Goal: Ask a question

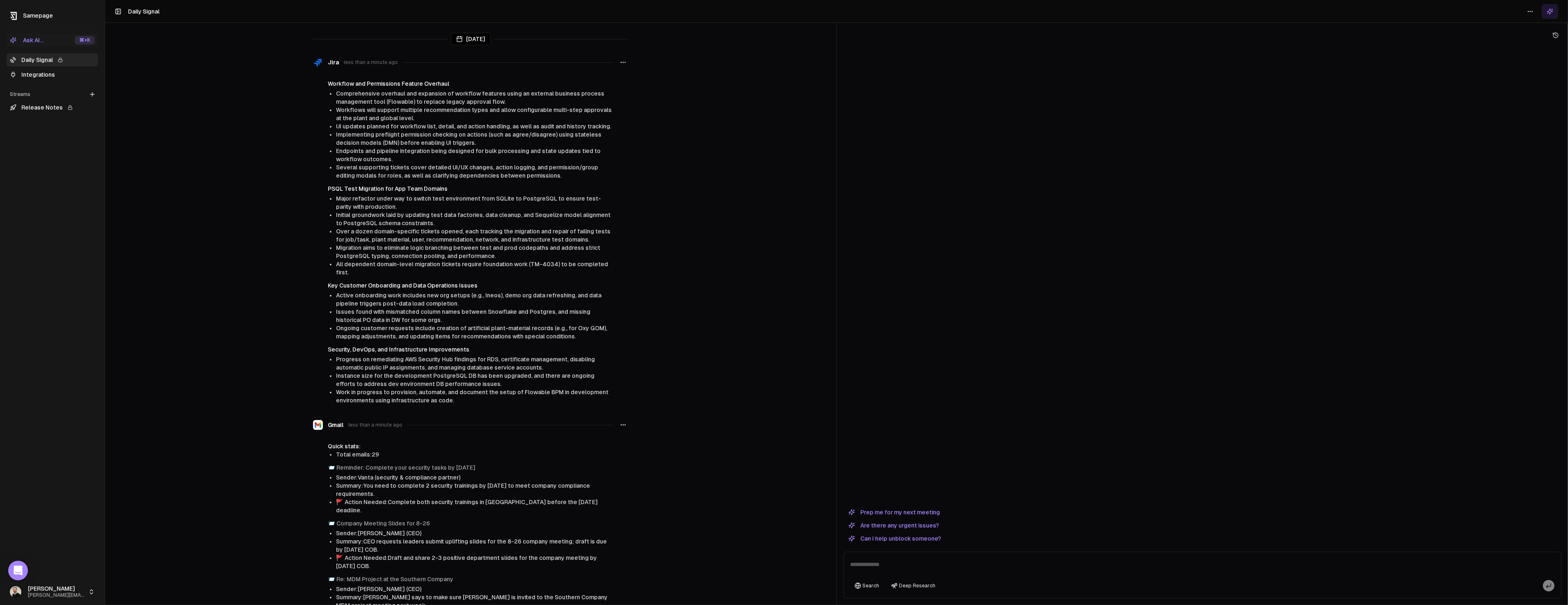
click at [44, 40] on div "Ask AI..." at bounding box center [27, 40] width 34 height 8
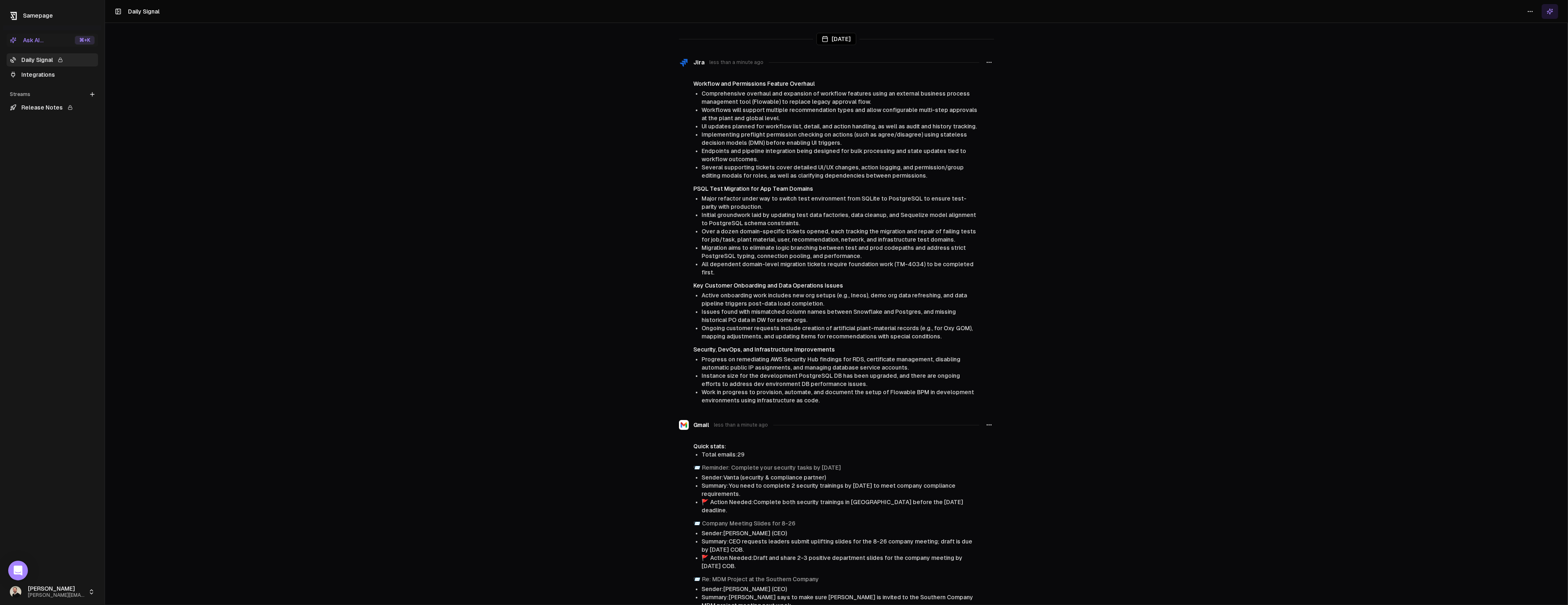
click at [47, 42] on button "Ask AI... ⌘ +K" at bounding box center [53, 40] width 92 height 13
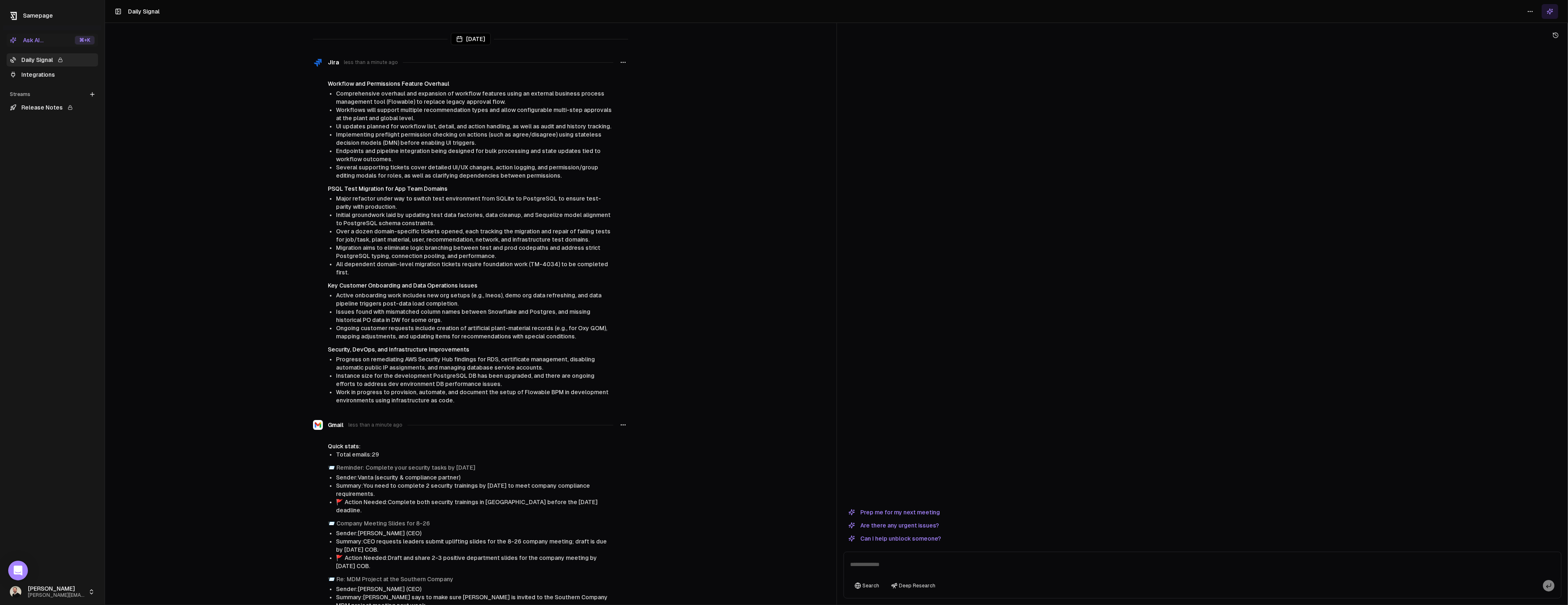
click at [885, 567] on textarea at bounding box center [1202, 567] width 714 height 26
paste textarea "**********"
type textarea "**********"
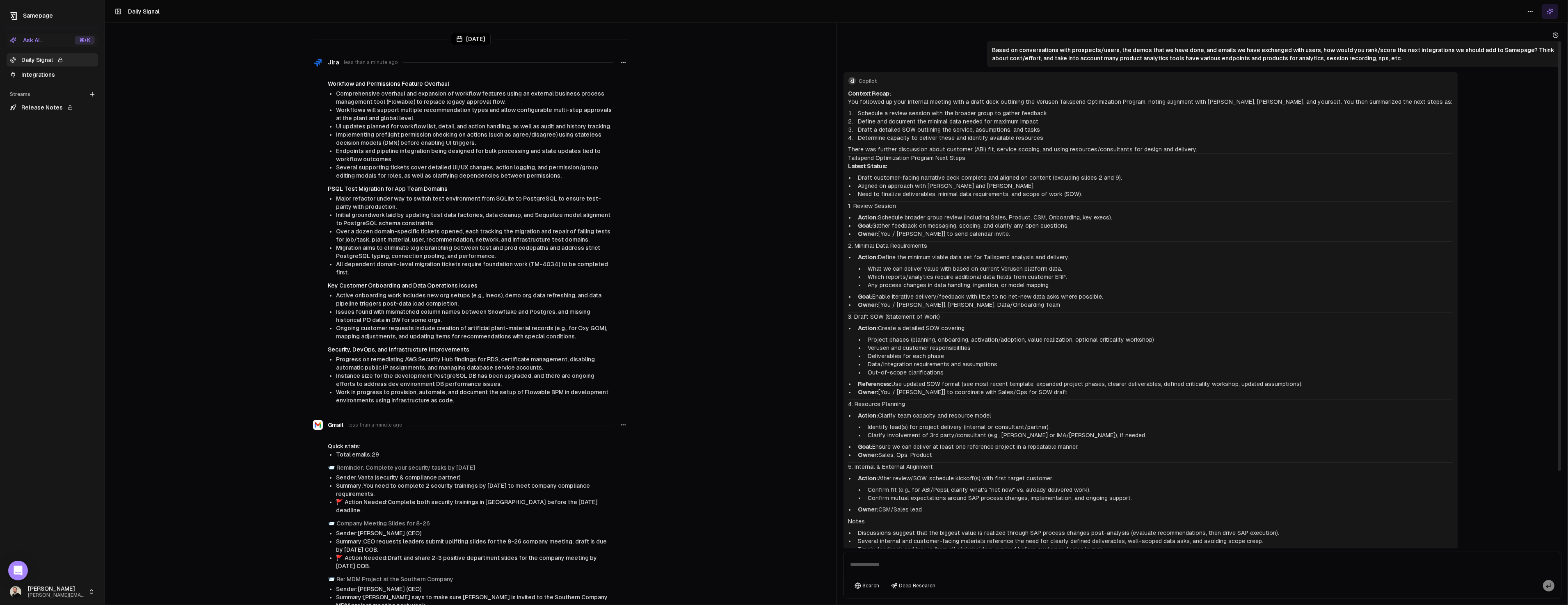
drag, startPoint x: 849, startPoint y: 100, endPoint x: 1012, endPoint y: 104, distance: 163.0
click at [1012, 104] on p "Context Recap: You followed up your internal meeting with a draft deck outlinin…" at bounding box center [1150, 98] width 604 height 16
drag, startPoint x: 848, startPoint y: 101, endPoint x: 895, endPoint y: 99, distance: 47.0
click at [895, 99] on p "Context Recap: You followed up your internal meeting with a draft deck outlinin…" at bounding box center [1150, 98] width 604 height 16
drag, startPoint x: 856, startPoint y: 112, endPoint x: 1031, endPoint y: 115, distance: 175.0
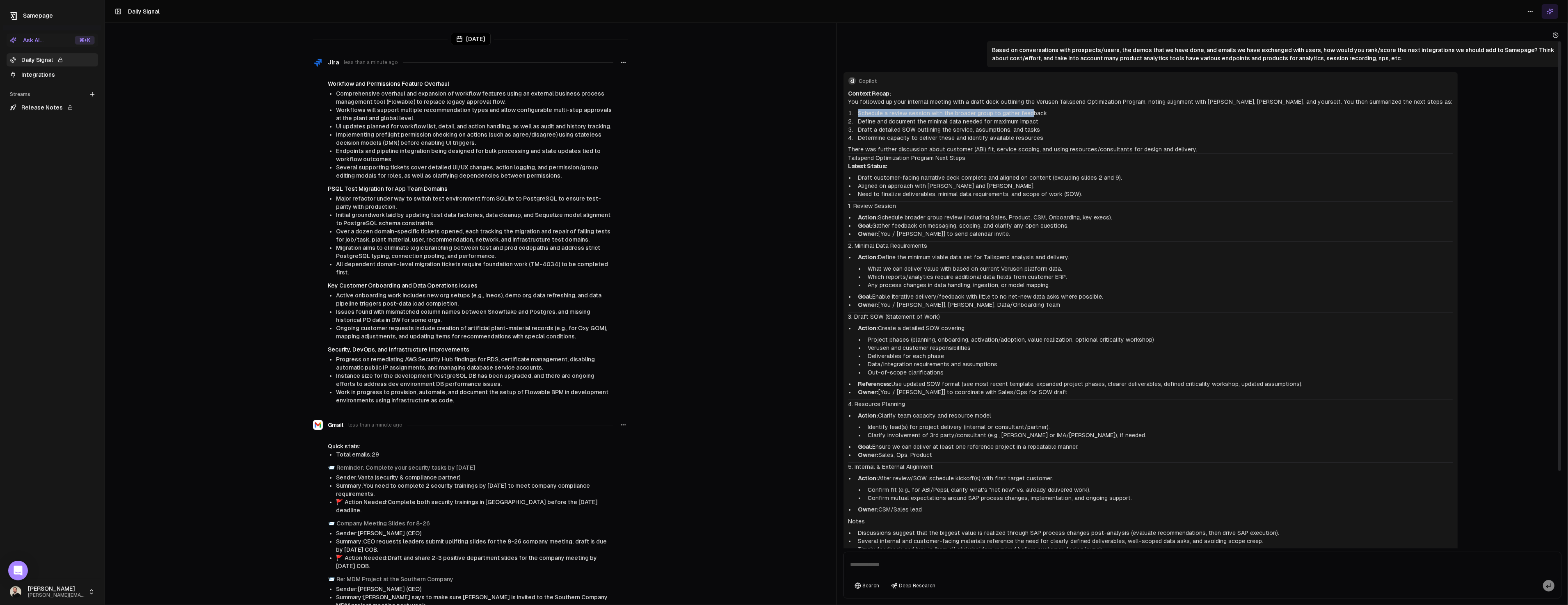
click at [1031, 115] on li "Schedule a review session with the broader group to gather feedback" at bounding box center [1153, 113] width 598 height 8
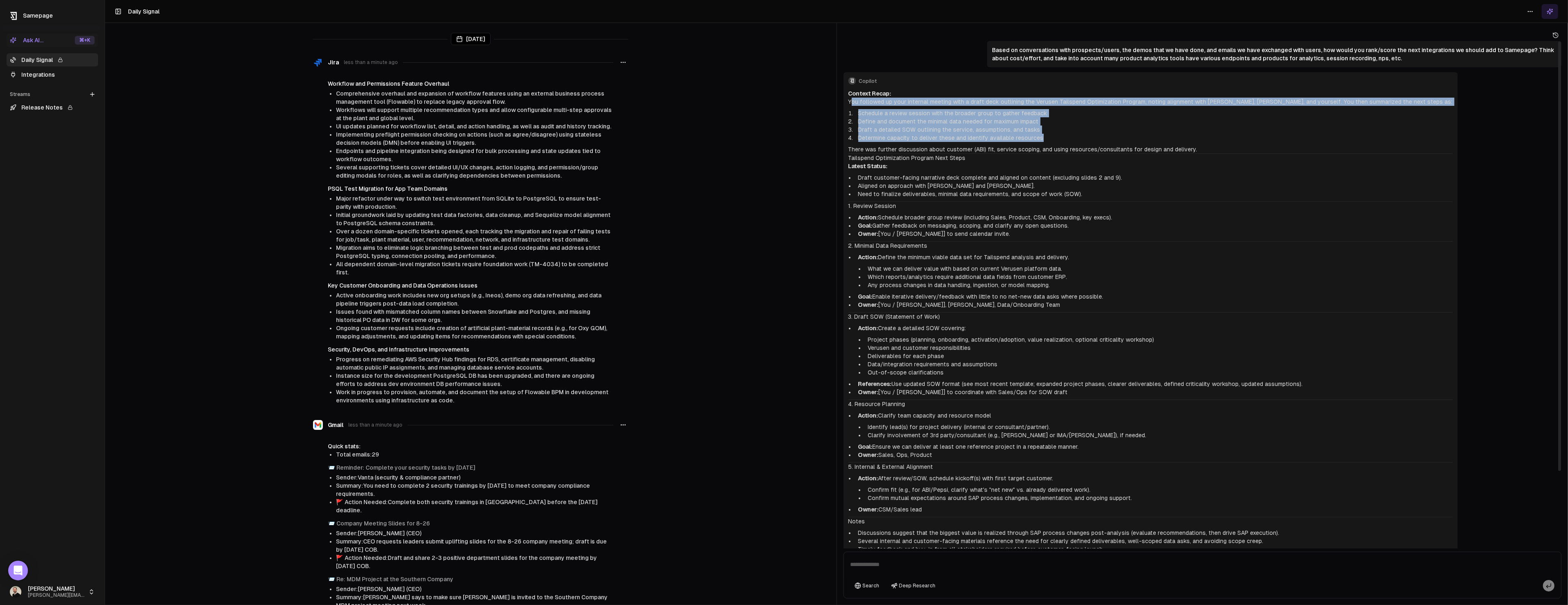
drag, startPoint x: 850, startPoint y: 103, endPoint x: 1081, endPoint y: 137, distance: 233.5
click at [1081, 137] on div "Context Recap: You followed up your internal meeting with a draft deck outlinin…" at bounding box center [1150, 351] width 604 height 524
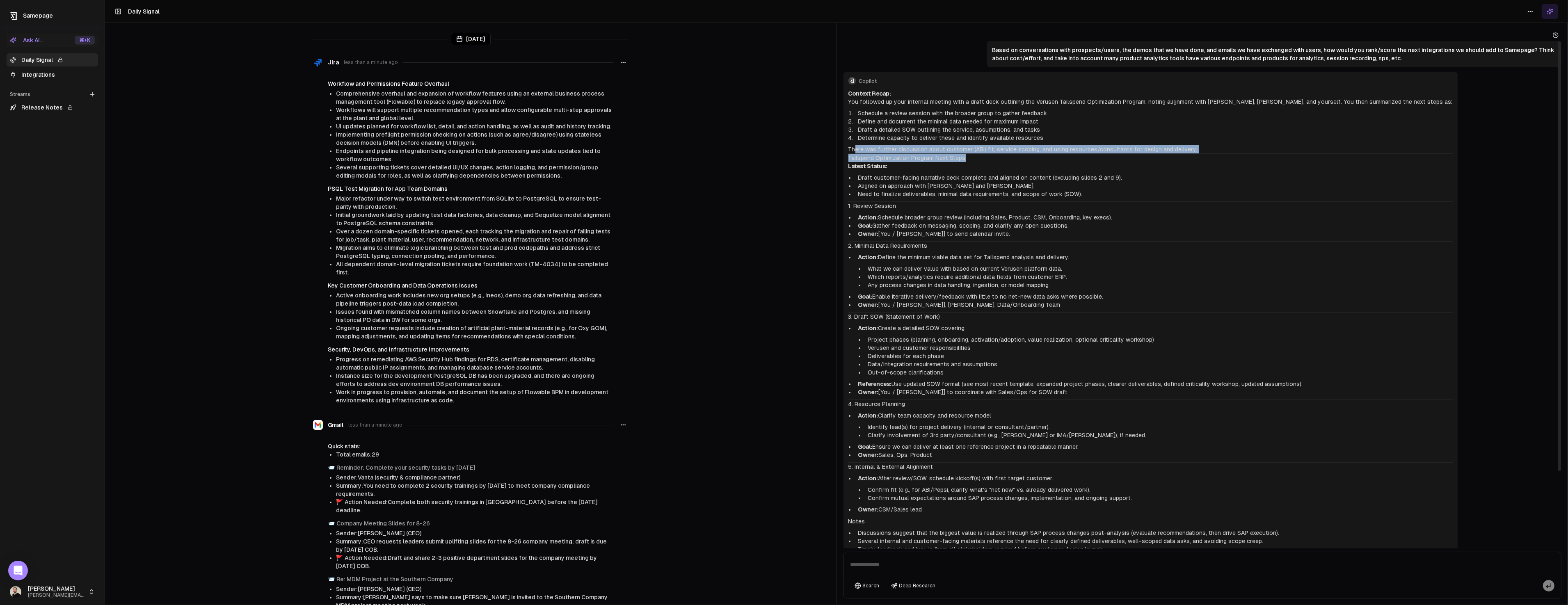
drag, startPoint x: 853, startPoint y: 150, endPoint x: 968, endPoint y: 161, distance: 115.5
click at [968, 161] on div "Context Recap: You followed up your internal meeting with a draft deck outlinin…" at bounding box center [1150, 351] width 604 height 524
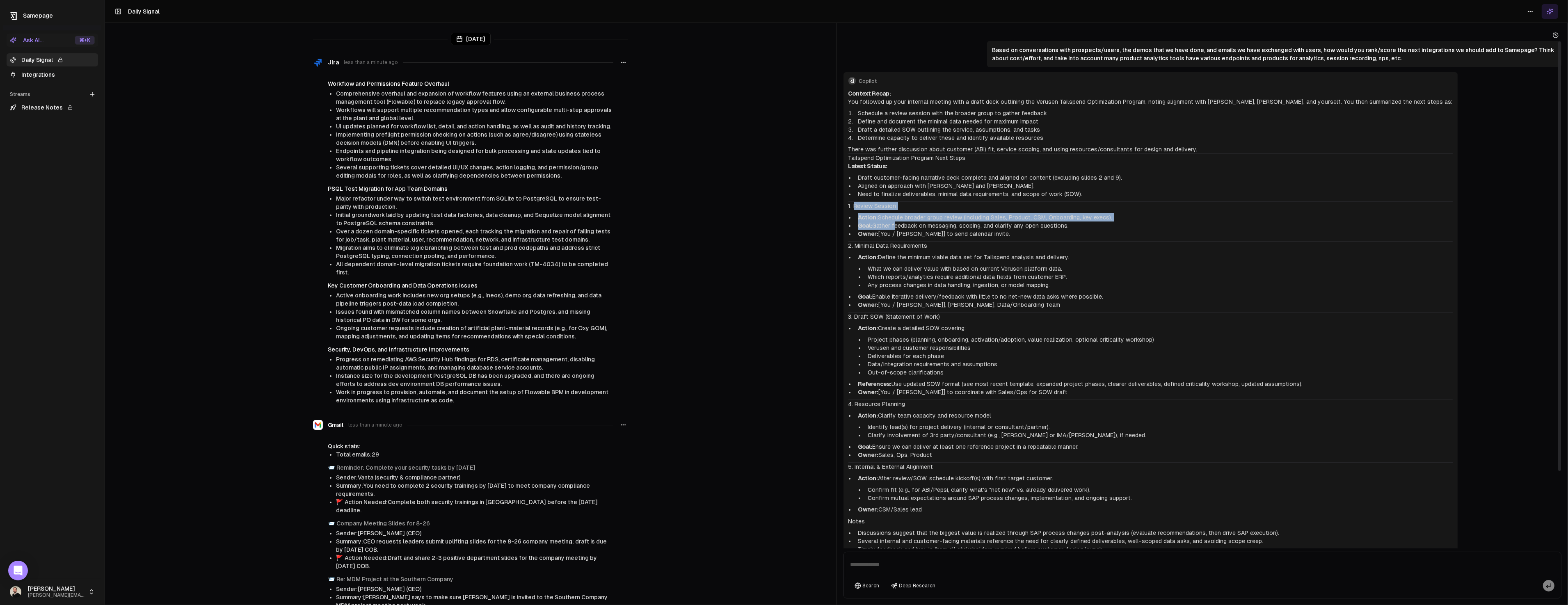
drag, startPoint x: 884, startPoint y: 206, endPoint x: 893, endPoint y: 223, distance: 19.2
click at [893, 223] on div "Context Recap: You followed up your internal meeting with a draft deck outlinin…" at bounding box center [1150, 351] width 604 height 524
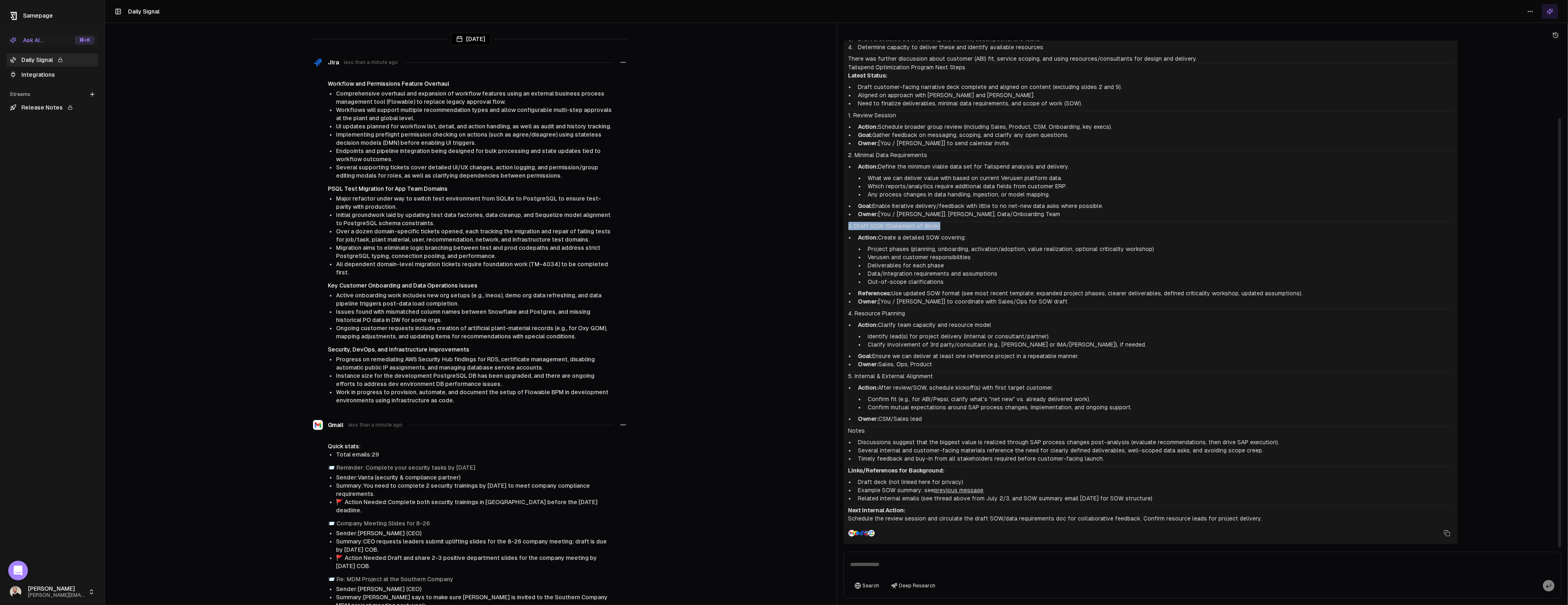
drag, startPoint x: 857, startPoint y: 221, endPoint x: 940, endPoint y: 234, distance: 84.0
click at [940, 234] on div "Context Recap: You followed up your internal meeting with a draft deck outlinin…" at bounding box center [1150, 261] width 604 height 524
drag, startPoint x: 861, startPoint y: 236, endPoint x: 932, endPoint y: 243, distance: 71.3
click at [933, 242] on li "Action: Create a detailed SOW covering: Project phases (planning, onboarding, a…" at bounding box center [1153, 260] width 598 height 53
drag, startPoint x: 876, startPoint y: 257, endPoint x: 910, endPoint y: 294, distance: 50.2
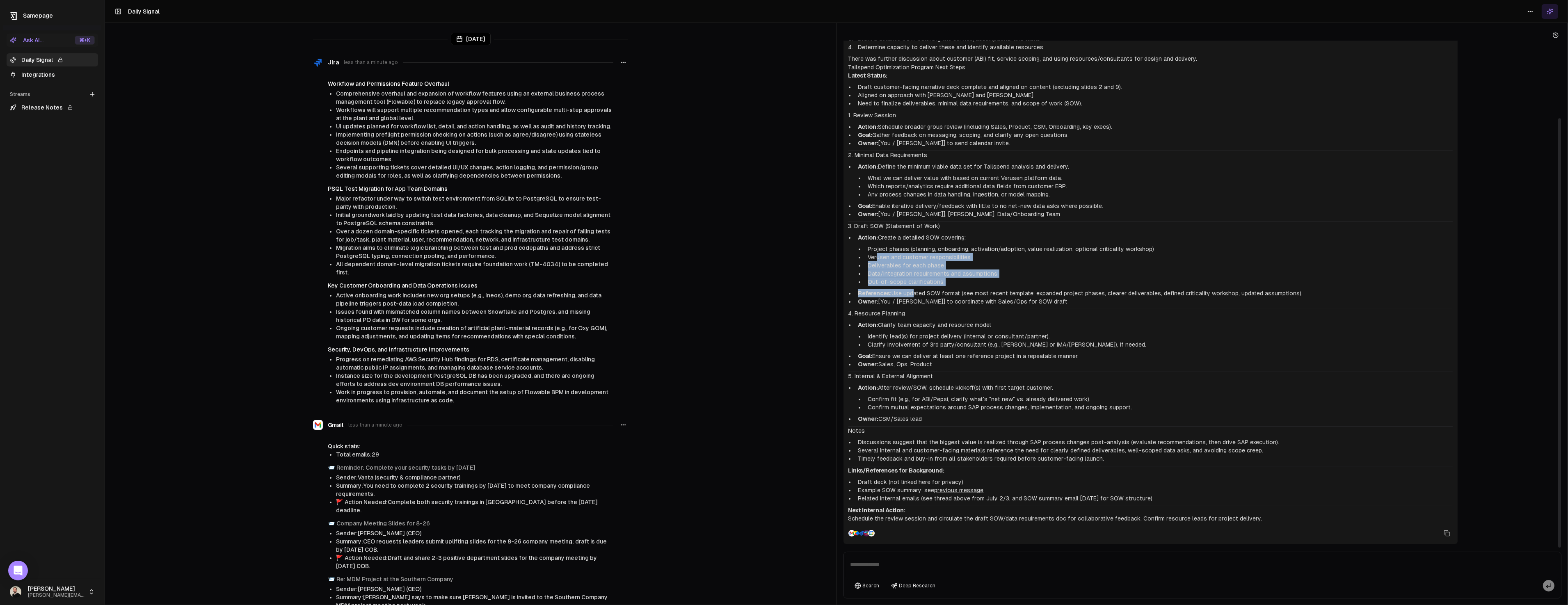
click at [910, 294] on ul "Action: Create a detailed SOW covering: Project phases (planning, onboarding, a…" at bounding box center [1150, 270] width 604 height 72
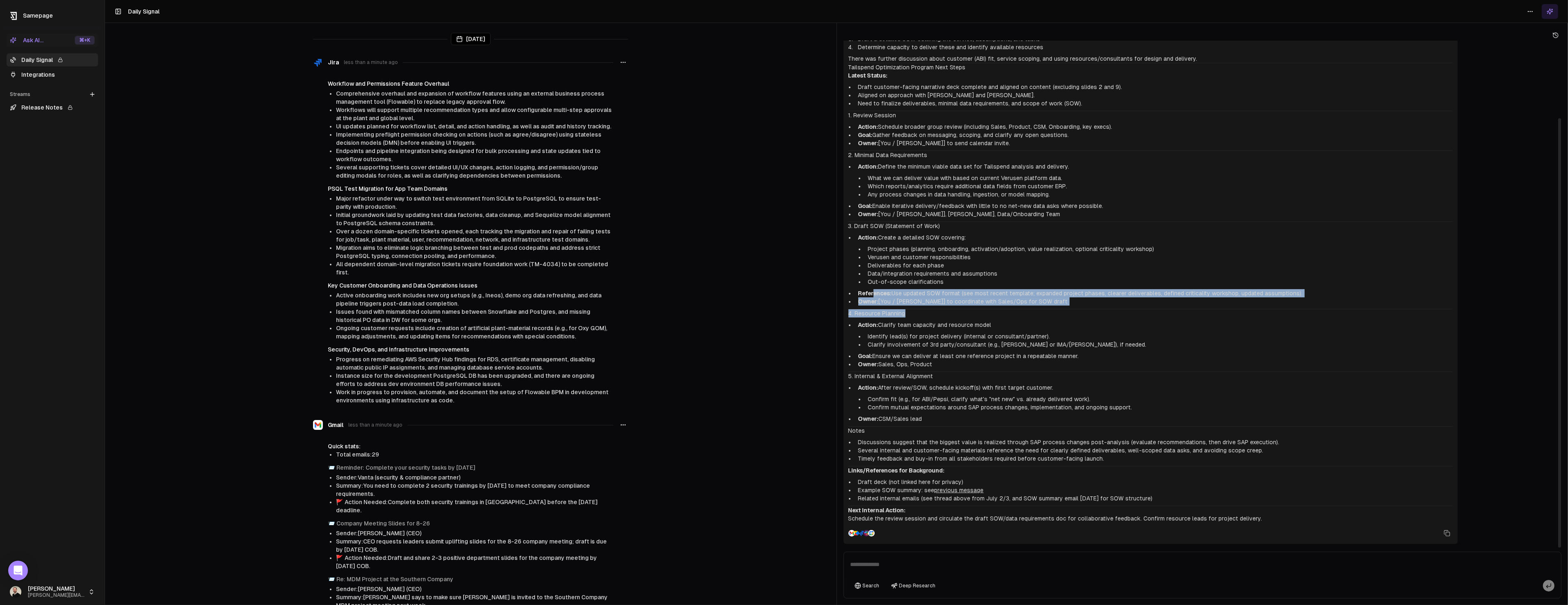
drag, startPoint x: 907, startPoint y: 315, endPoint x: 872, endPoint y: 292, distance: 41.9
click at [872, 292] on div "Context Recap: You followed up your internal meeting with a draft deck outlinin…" at bounding box center [1150, 261] width 604 height 524
click at [872, 292] on strong "References:" at bounding box center [875, 294] width 34 height 7
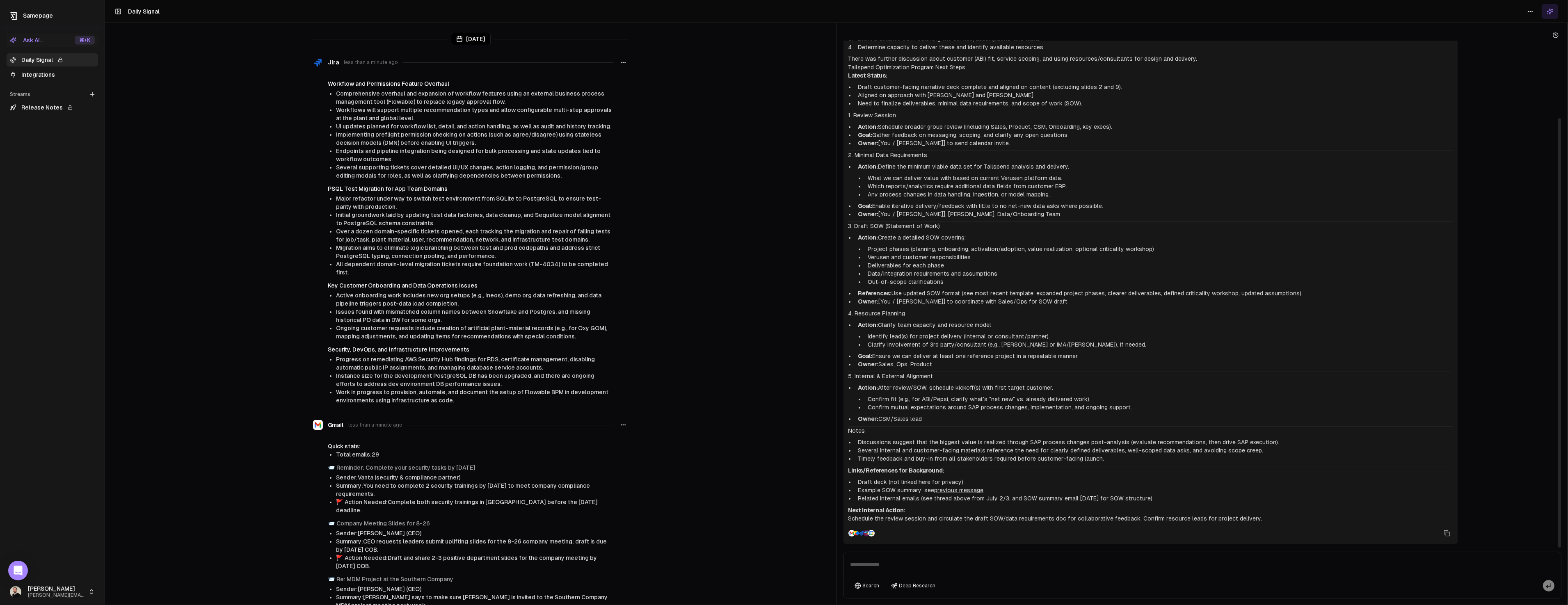
click at [884, 560] on textarea at bounding box center [1202, 567] width 714 height 26
type textarea "**********"
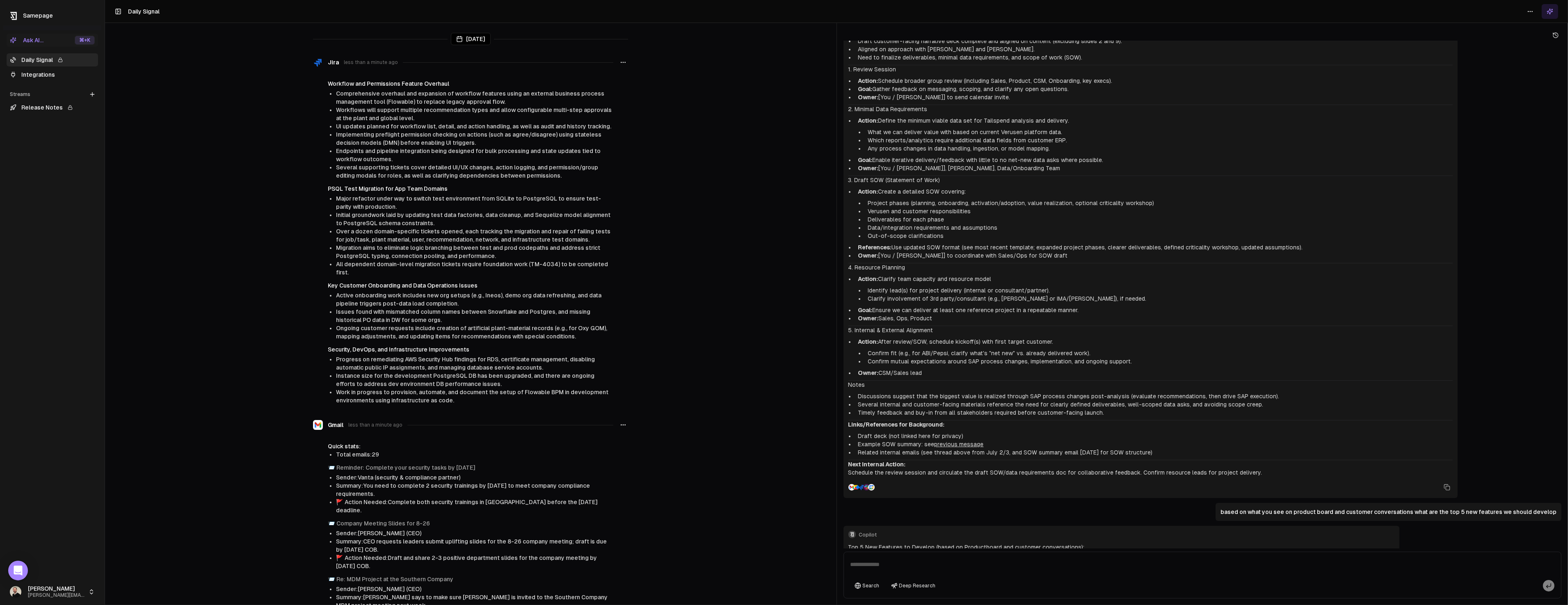
scroll to position [450, 0]
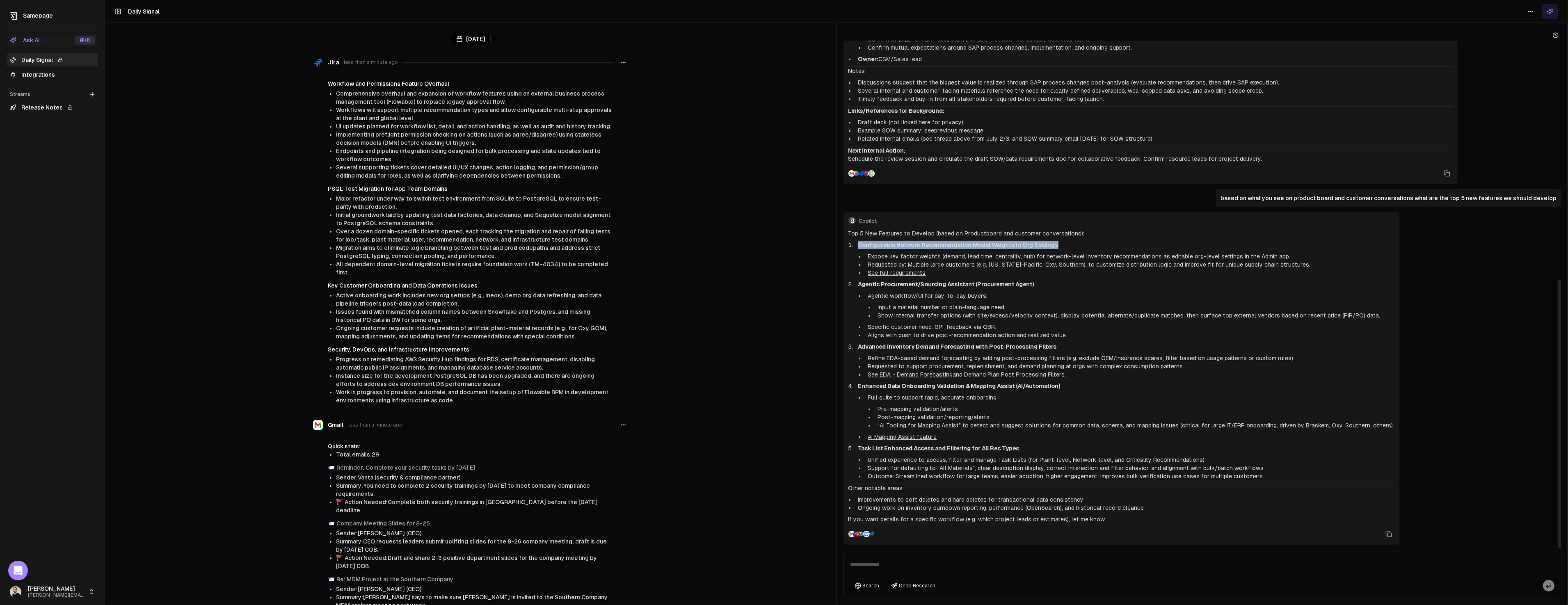
drag, startPoint x: 861, startPoint y: 246, endPoint x: 1073, endPoint y: 245, distance: 212.0
click at [1073, 245] on li "Configurable Network Recommendation Model Weights in Org Settings Expose key fa…" at bounding box center [1124, 259] width 539 height 36
drag, startPoint x: 853, startPoint y: 286, endPoint x: 1048, endPoint y: 286, distance: 195.0
click at [1048, 286] on li "Agentic Procurement/Sourcing Assistant (Procurement Agent) Agentic workflow/UI …" at bounding box center [1124, 309] width 539 height 59
drag, startPoint x: 860, startPoint y: 349, endPoint x: 1050, endPoint y: 350, distance: 190.0
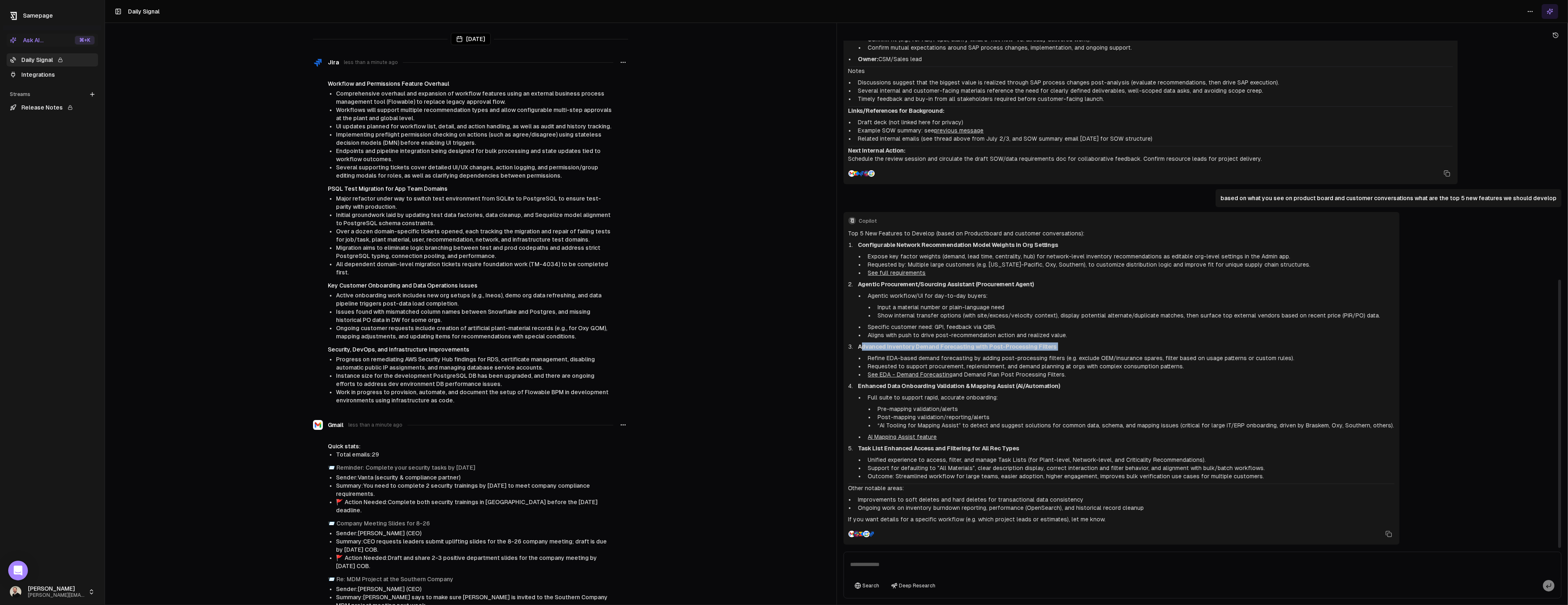
click at [1050, 350] on li "Advanced Inventory Demand Forecasting with Post-Processing Filters Refine EDA-b…" at bounding box center [1124, 360] width 539 height 36
drag, startPoint x: 858, startPoint y: 384, endPoint x: 1066, endPoint y: 382, distance: 208.0
click at [1066, 382] on p "Enhanced Data Onboarding Validation & Mapping Assist (AI/Automation)" at bounding box center [1126, 386] width 536 height 8
drag, startPoint x: 855, startPoint y: 448, endPoint x: 1033, endPoint y: 447, distance: 178.0
click at [1033, 447] on li "Task List Enhanced Access and Filtering for All Rec Types Unified experience to…" at bounding box center [1124, 462] width 539 height 36
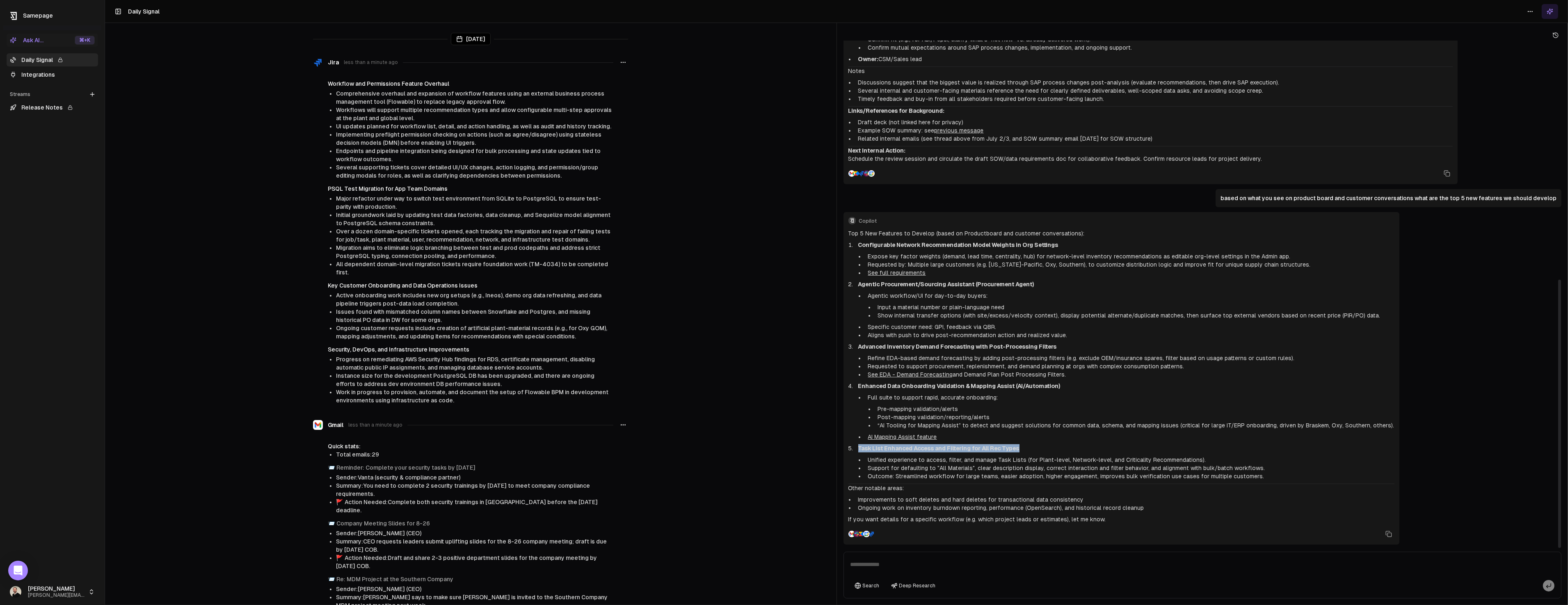
click at [1033, 447] on p "Task List Enhanced Access and Filtering for All Rec Types" at bounding box center [1126, 448] width 536 height 8
